Goal: Task Accomplishment & Management: Manage account settings

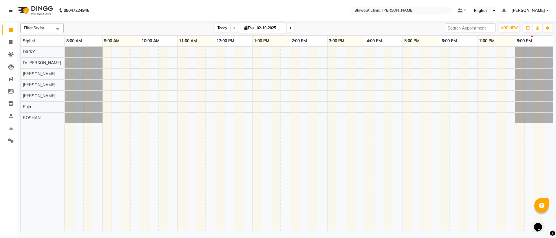
click at [223, 27] on span "Today" at bounding box center [222, 27] width 14 height 9
click at [216, 28] on span "Today" at bounding box center [222, 27] width 14 height 9
click at [542, 14] on nav "08047224946 Select Location × Blowout Clinic , [PERSON_NAME] Default Panel My P…" at bounding box center [278, 10] width 556 height 21
click at [541, 12] on span "[PERSON_NAME]" at bounding box center [528, 11] width 34 height 6
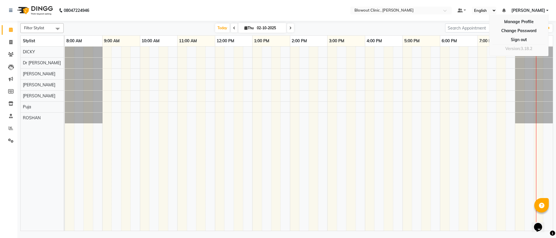
click at [394, 36] on div "4:00 PM" at bounding box center [383, 41] width 37 height 11
click at [224, 25] on span "Today" at bounding box center [222, 27] width 14 height 9
click at [536, 11] on span "[PERSON_NAME]" at bounding box center [528, 11] width 34 height 6
click at [525, 38] on link "Sign out" at bounding box center [518, 39] width 53 height 9
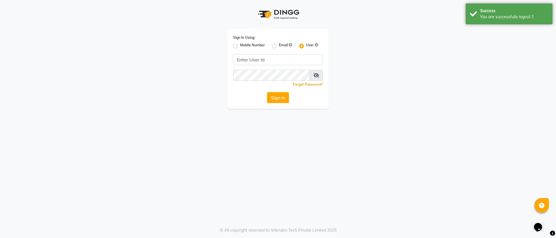
click at [240, 46] on label "Mobile Number" at bounding box center [252, 46] width 25 height 7
click at [240, 46] on input "Mobile Number" at bounding box center [242, 45] width 4 height 4
radio input "true"
radio input "false"
click at [277, 58] on input "Username" at bounding box center [287, 59] width 70 height 11
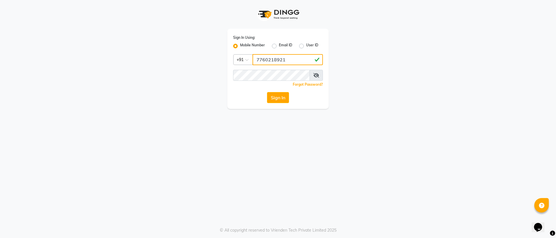
type input "7760218921"
click at [285, 97] on button "Sign In" at bounding box center [278, 97] width 22 height 11
